Goal: Navigation & Orientation: Find specific page/section

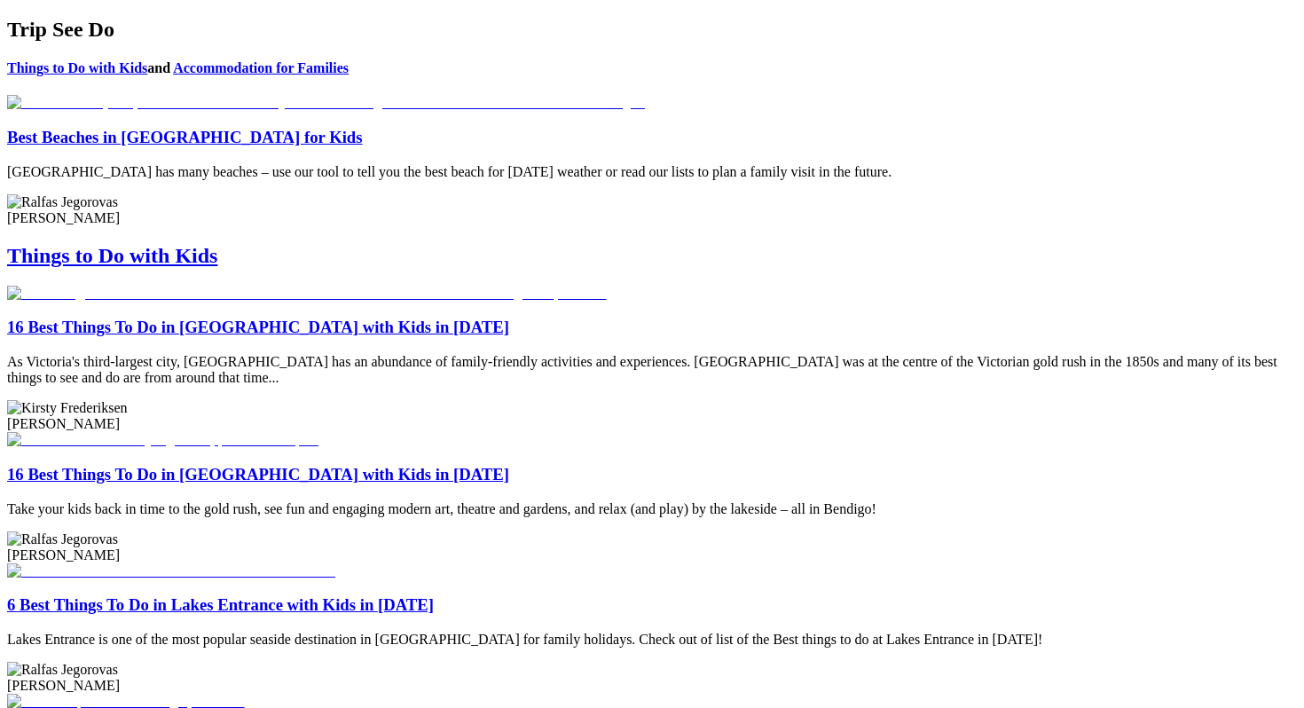
click at [363, 146] on link "Best Beaches in [GEOGRAPHIC_DATA] for Kids" at bounding box center [185, 137] width 356 height 19
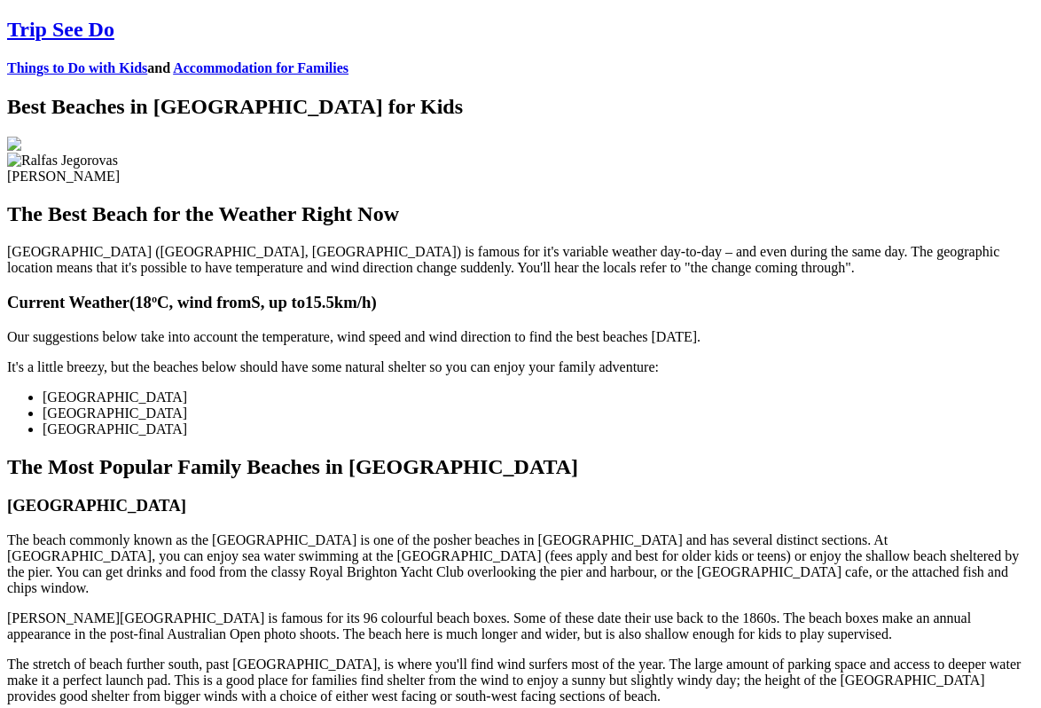
click at [147, 60] on link "Things to Do with Kids" at bounding box center [77, 67] width 140 height 15
